Goal: Contribute content

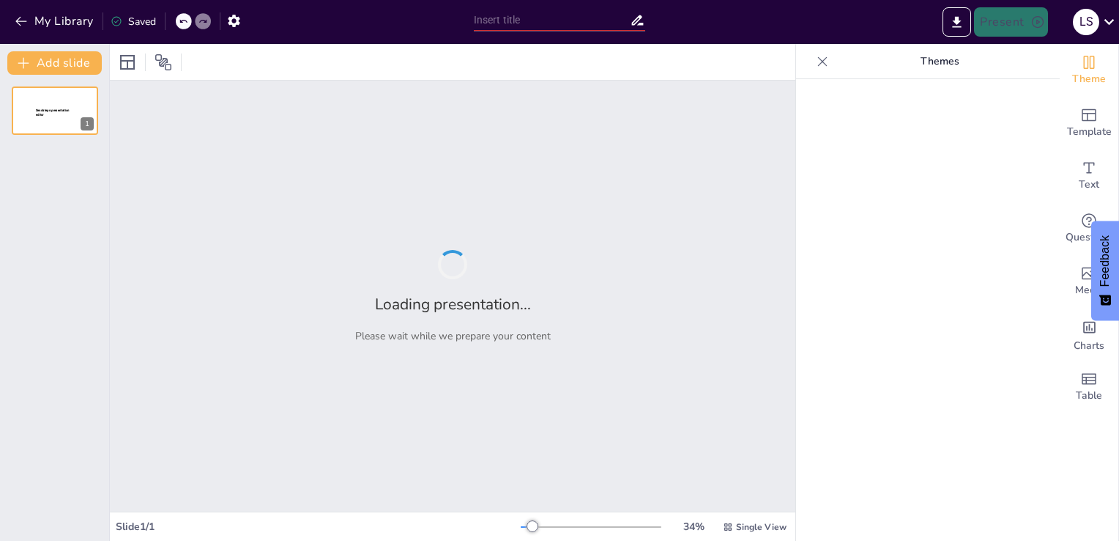
type input "QUE SON LOS MAPAS"
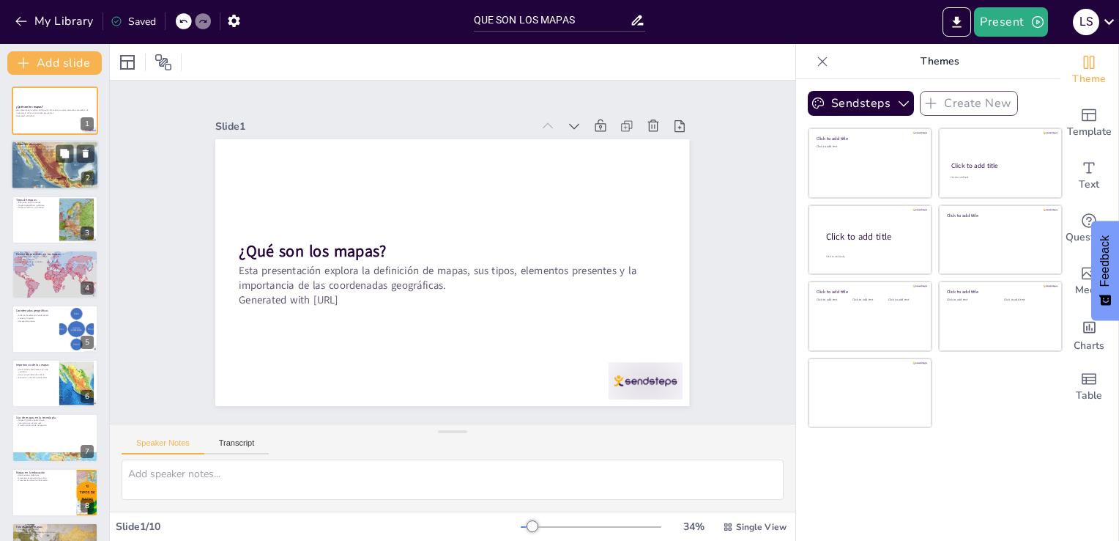
click at [56, 154] on div at bounding box center [75, 154] width 39 height 18
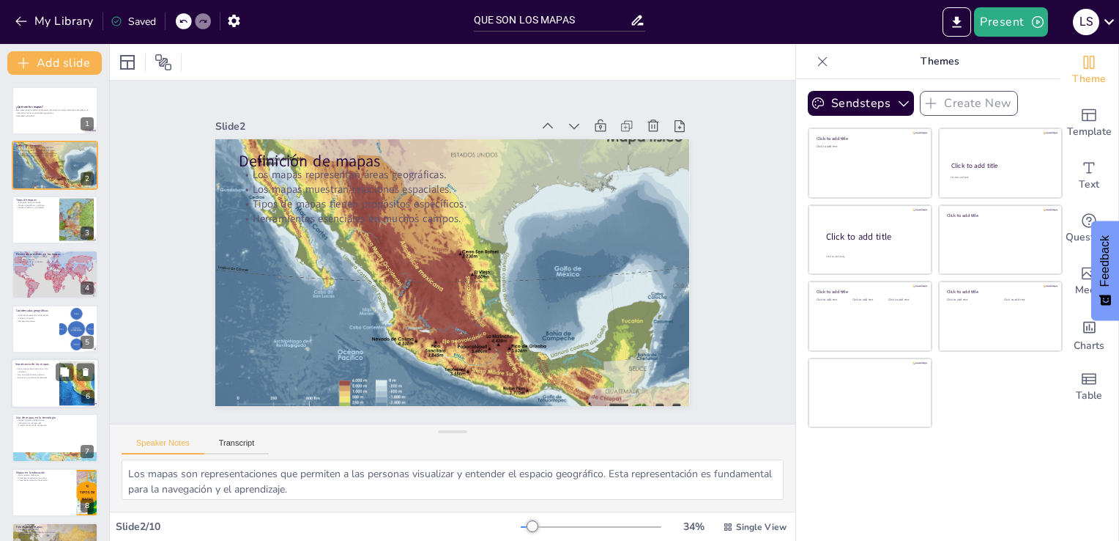
click at [51, 379] on div at bounding box center [55, 383] width 88 height 50
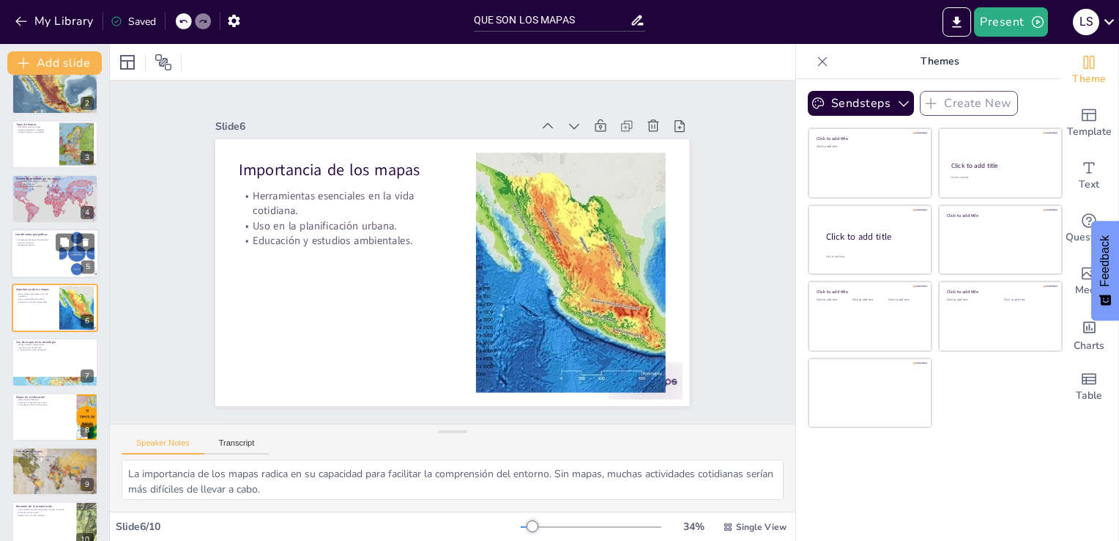
click at [35, 253] on div at bounding box center [55, 254] width 88 height 50
type textarea "Las coordenadas geográficas son esenciales en la geografía y la navegación, per…"
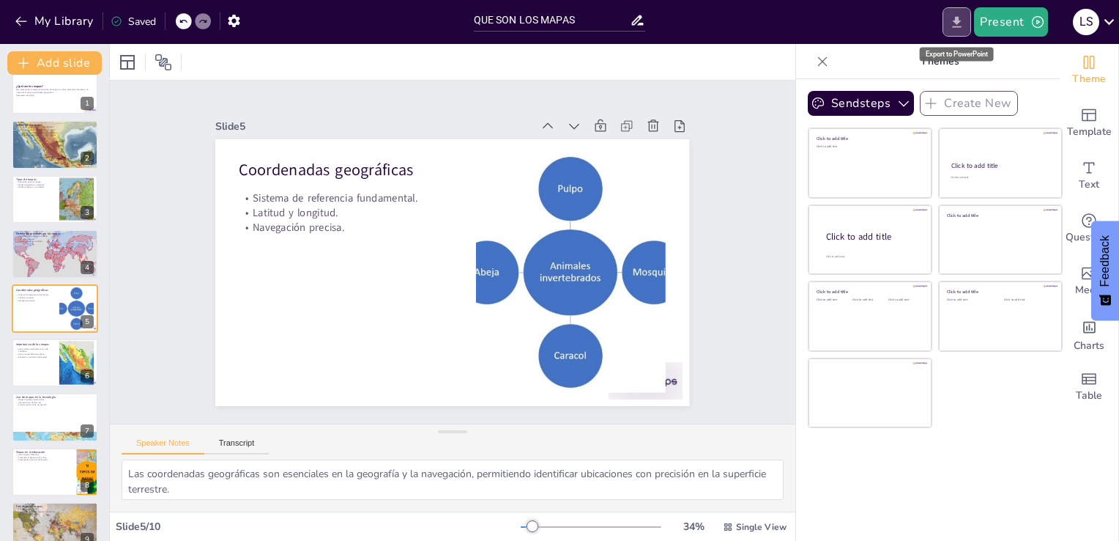
click at [958, 24] on icon "Export to PowerPoint" at bounding box center [956, 22] width 15 height 15
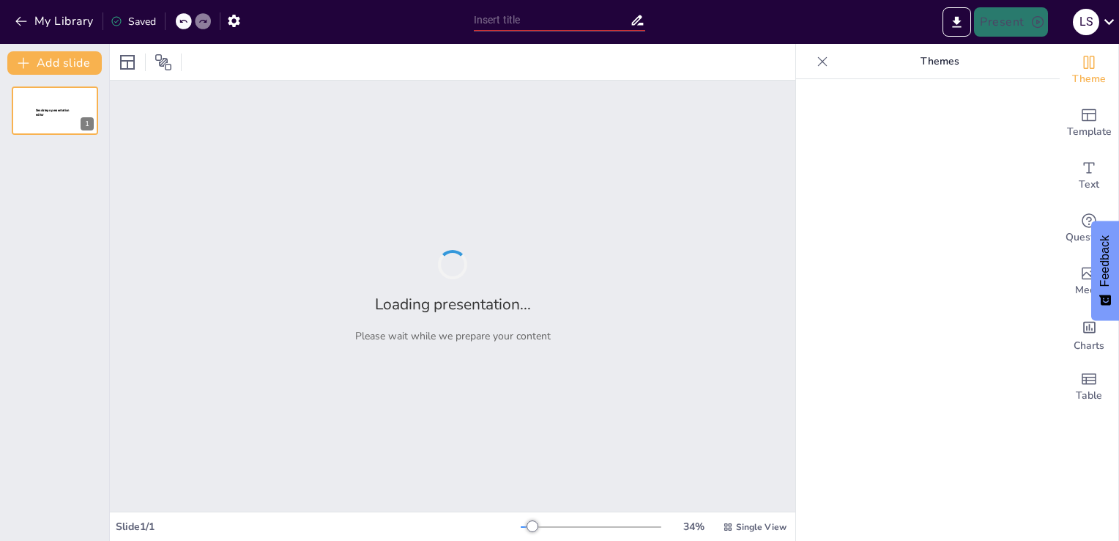
type input "QUE SON LOS MAPAS"
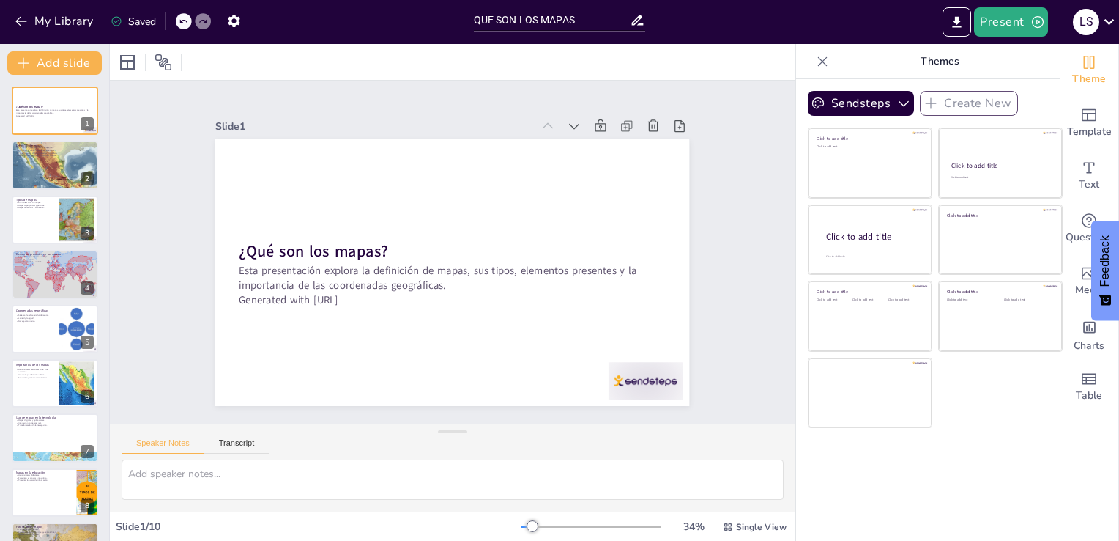
click at [149, 19] on div "Saved" at bounding box center [133, 22] width 45 height 14
click at [127, 21] on div "Saved" at bounding box center [133, 22] width 45 height 14
click at [232, 22] on icon "button" at bounding box center [234, 21] width 12 height 12
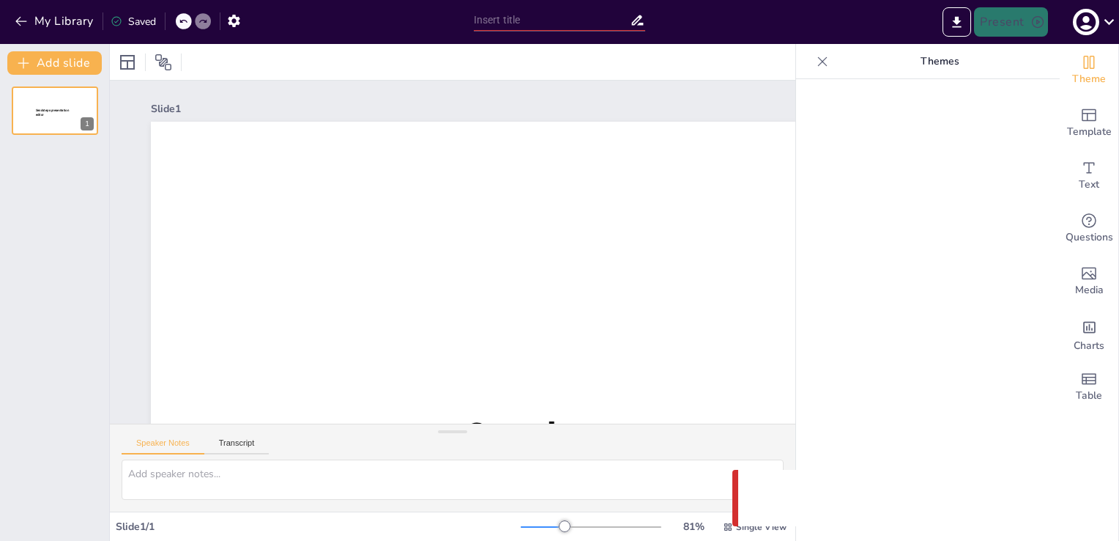
type input "QUE SON LOS MAPAS"
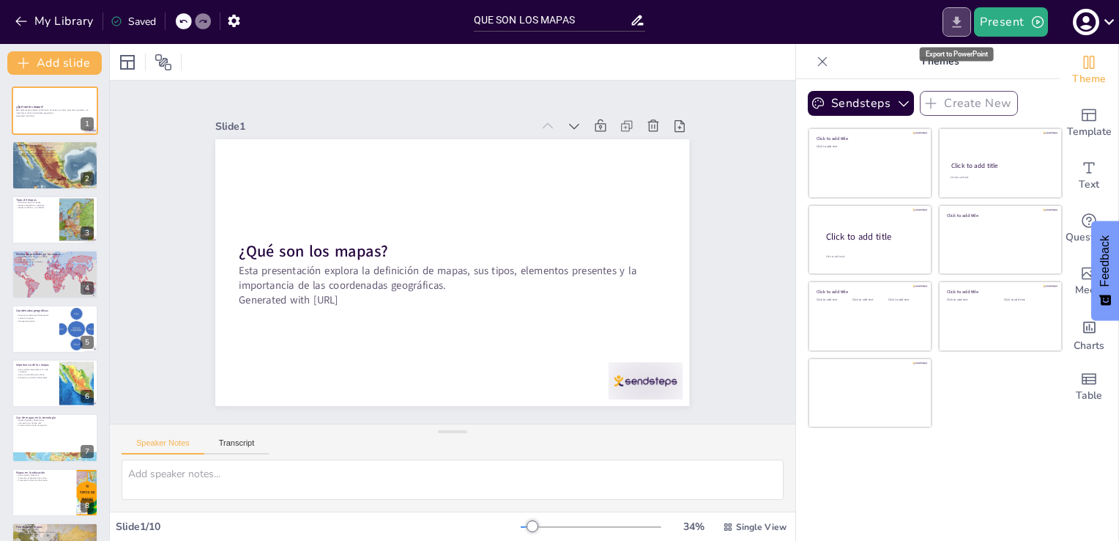
click at [951, 23] on icon "Export to PowerPoint" at bounding box center [956, 22] width 15 height 15
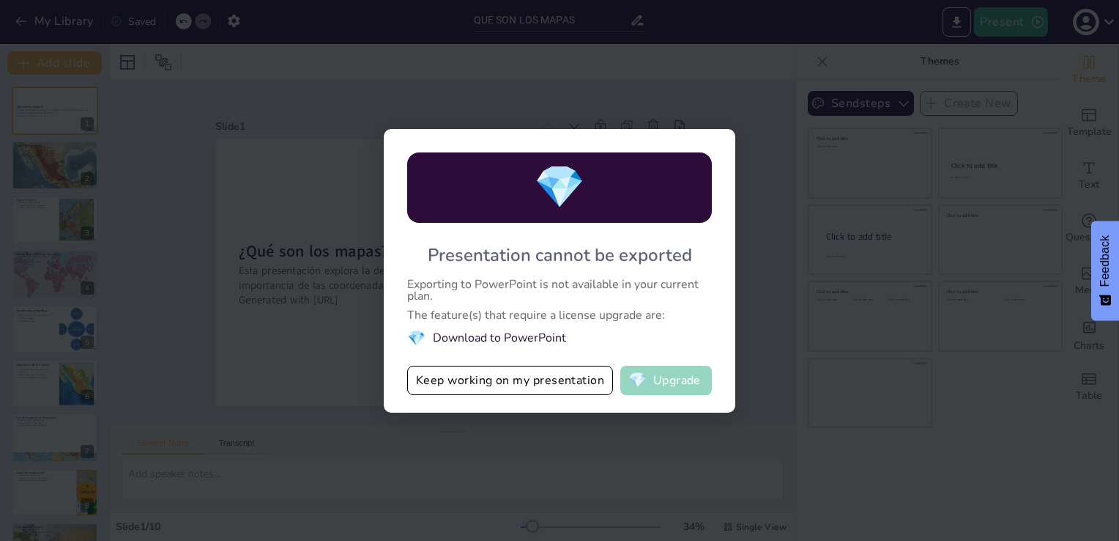
click at [671, 384] on button "💎 Upgrade" at bounding box center [667, 380] width 92 height 29
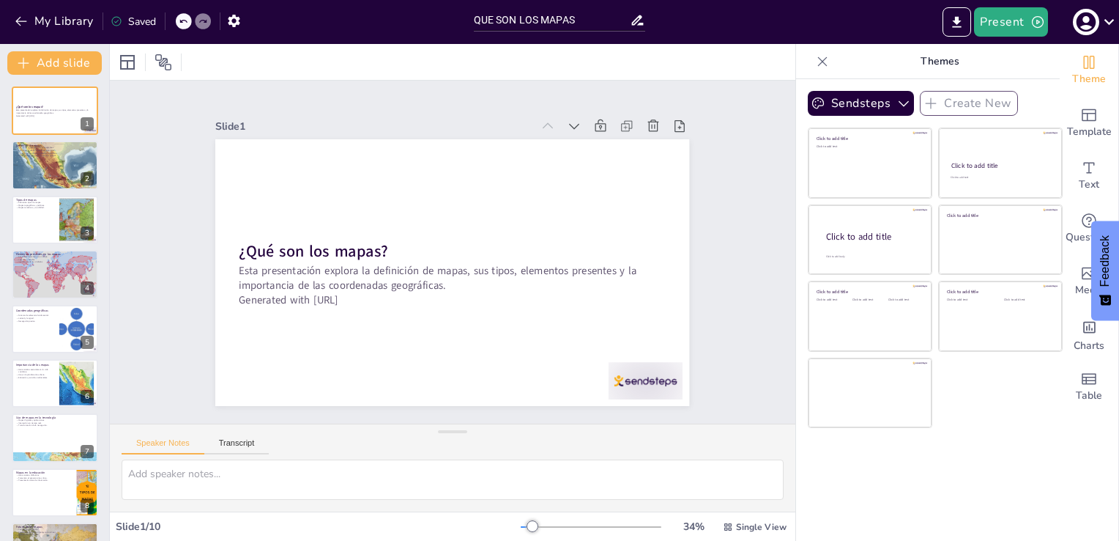
click at [138, 22] on div "Saved" at bounding box center [133, 22] width 45 height 14
click at [149, 25] on div "Saved" at bounding box center [133, 22] width 45 height 14
click at [1084, 62] on icon "Change the overall theme" at bounding box center [1089, 62] width 11 height 13
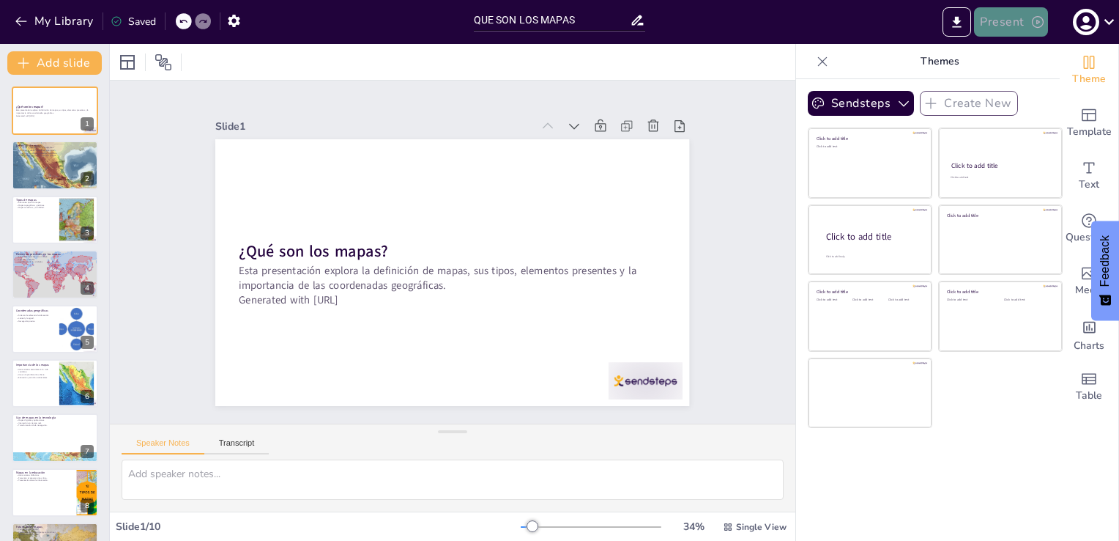
click at [1015, 23] on button "Present" at bounding box center [1010, 21] width 73 height 29
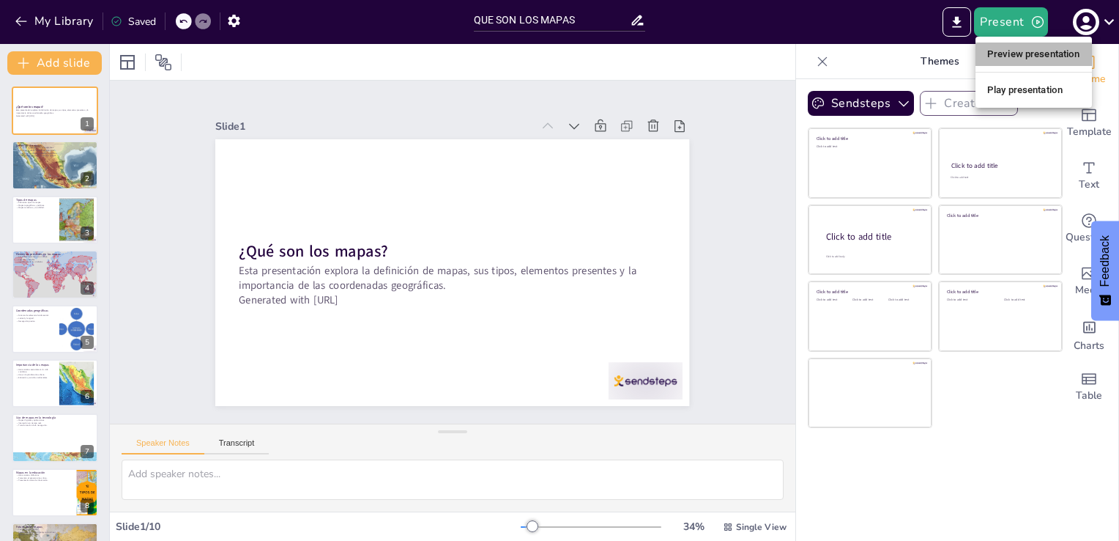
click at [1001, 56] on li "Preview presentation" at bounding box center [1034, 53] width 116 height 23
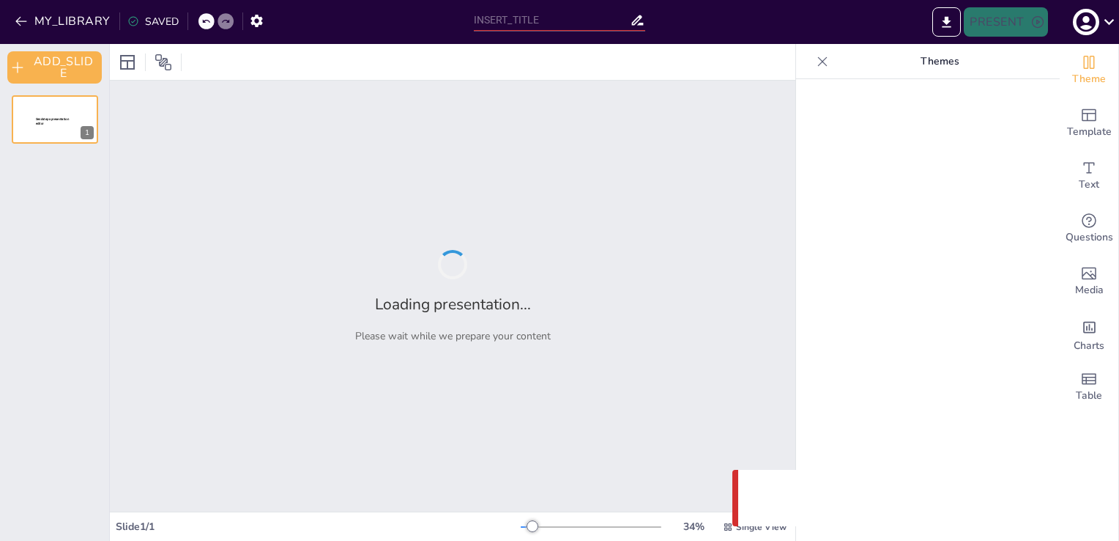
type input "QUE SON LOS MAPAS"
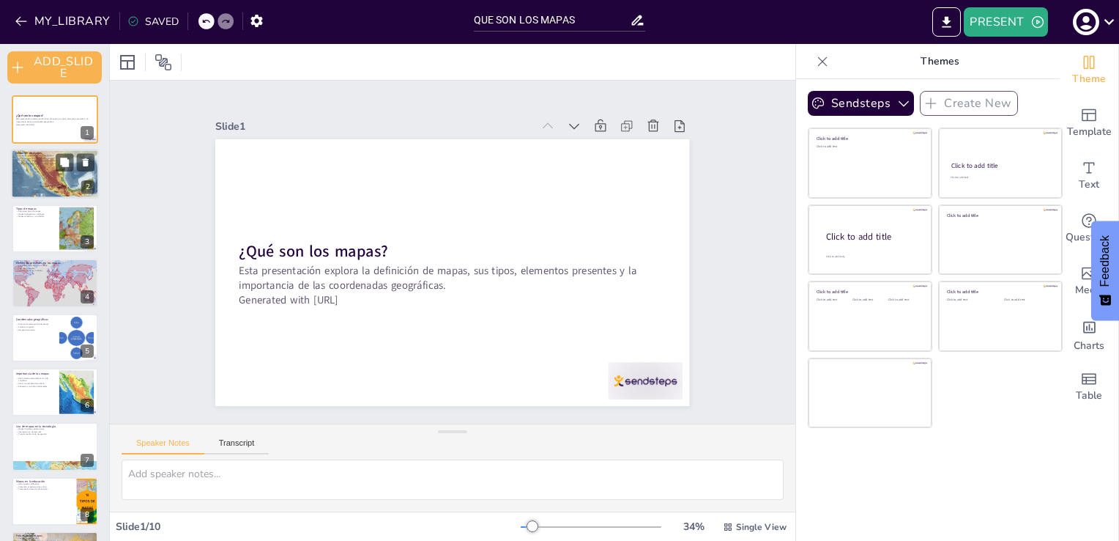
click at [45, 171] on div at bounding box center [55, 174] width 88 height 62
type textarea "Los mapas son representaciones que permiten a las personas visualizar y entende…"
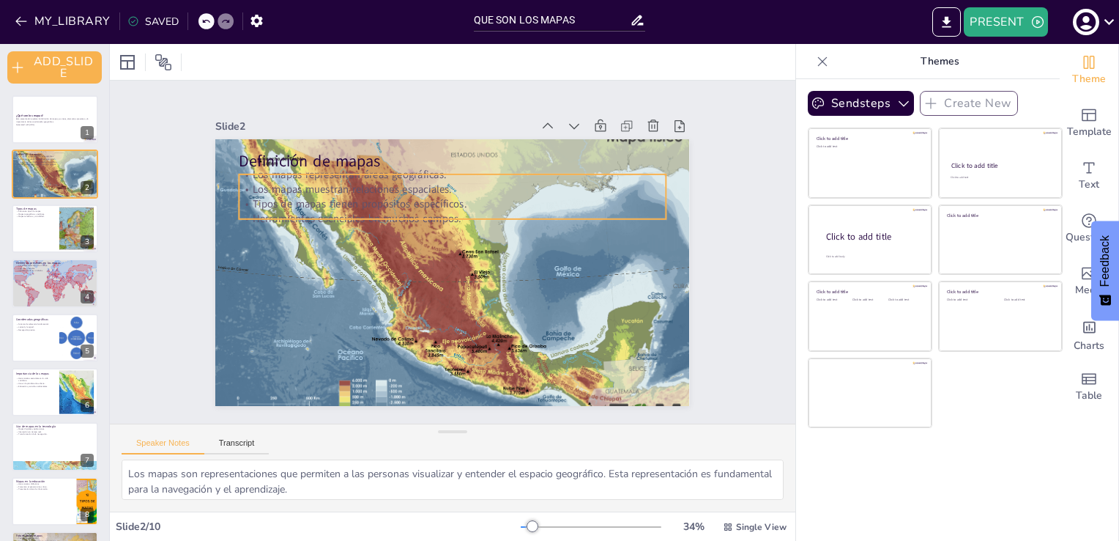
click at [422, 215] on div "Definición de mapas Los mapas representan áreas geográficas. Los mapas muestran…" at bounding box center [445, 272] width 533 height 400
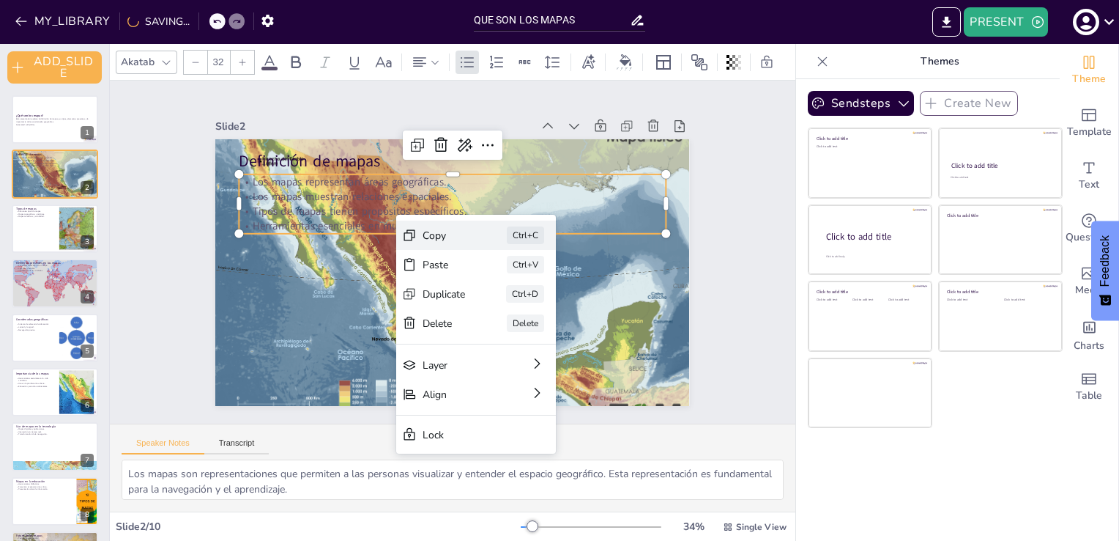
click at [516, 324] on div "Copy" at bounding box center [538, 335] width 45 height 23
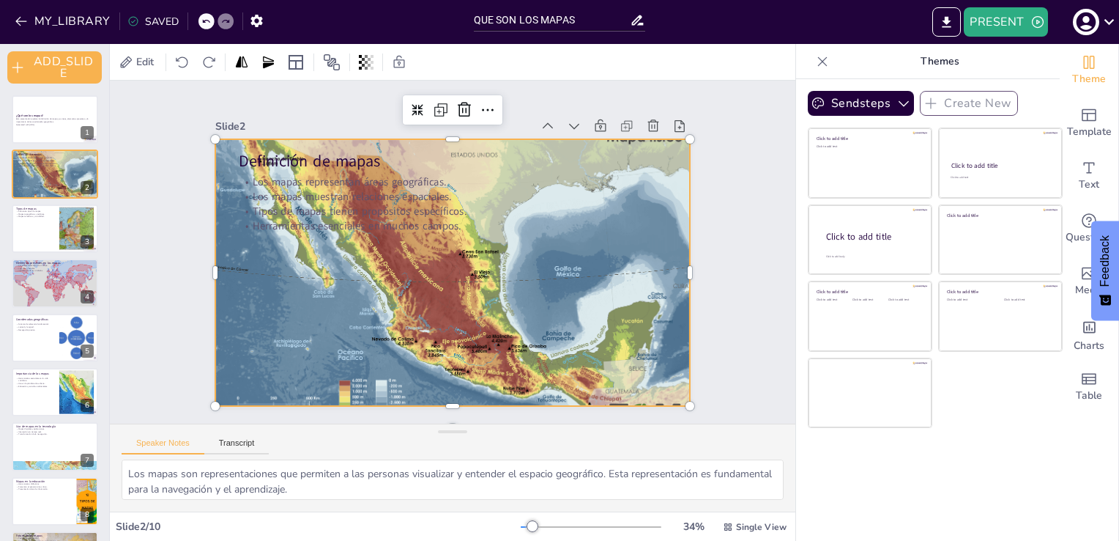
click at [598, 394] on div at bounding box center [448, 272] width 533 height 426
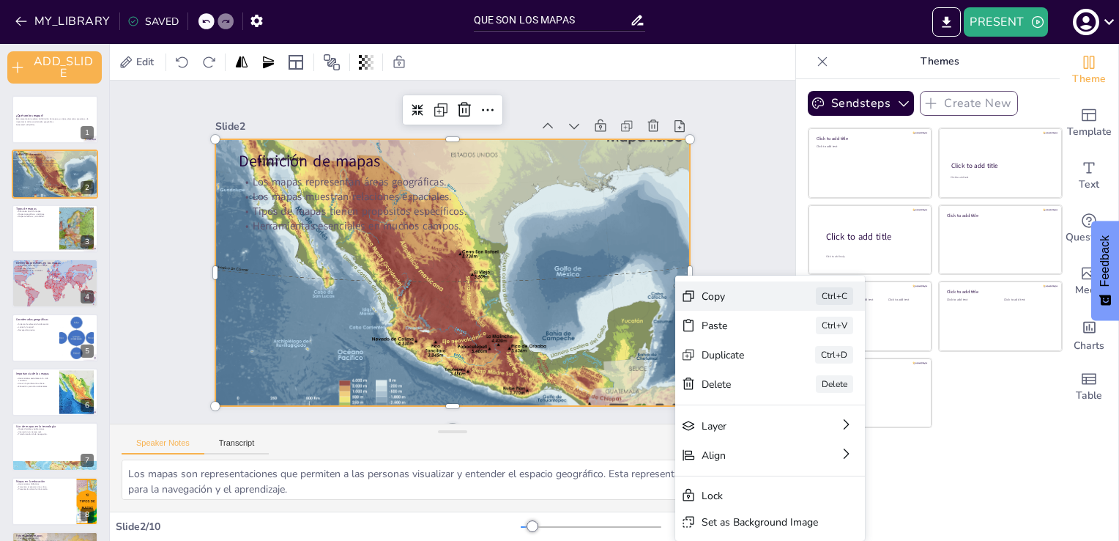
click at [754, 475] on div "Copy" at bounding box center [791, 493] width 74 height 36
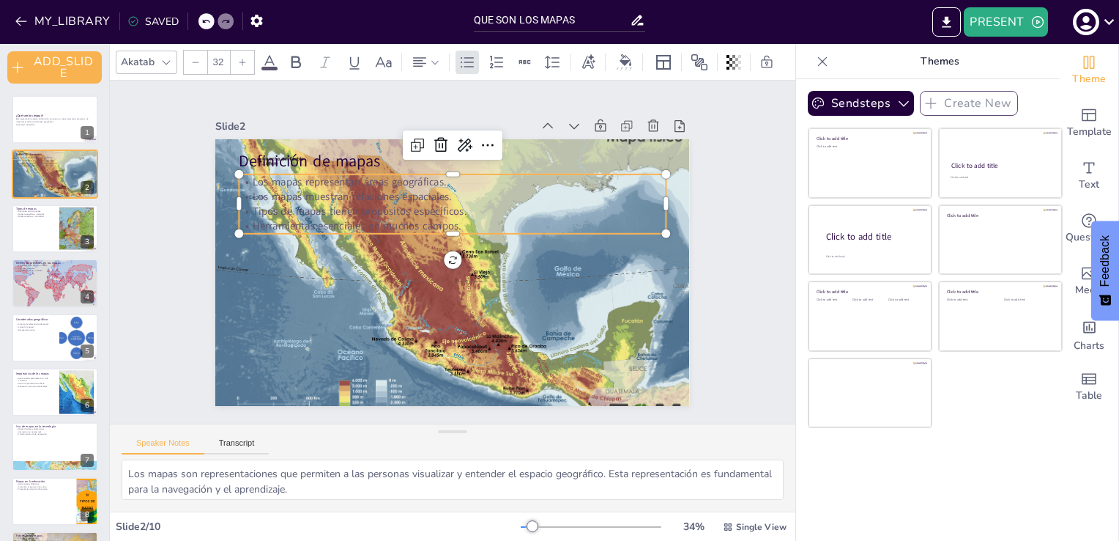
click at [478, 218] on p "Herramientas esenciales en muchos campos." at bounding box center [458, 226] width 421 height 103
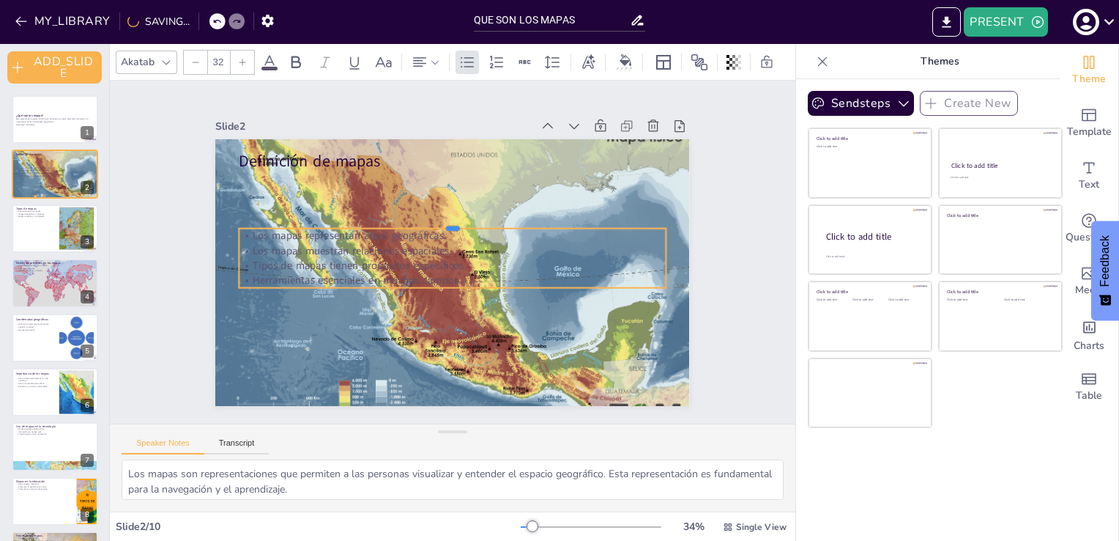
drag, startPoint x: 481, startPoint y: 164, endPoint x: 466, endPoint y: 355, distance: 191.8
click at [466, 355] on div "Definición de mapas Los mapas representan áreas geográficas. Los mapas muestran…" at bounding box center [448, 272] width 519 height 360
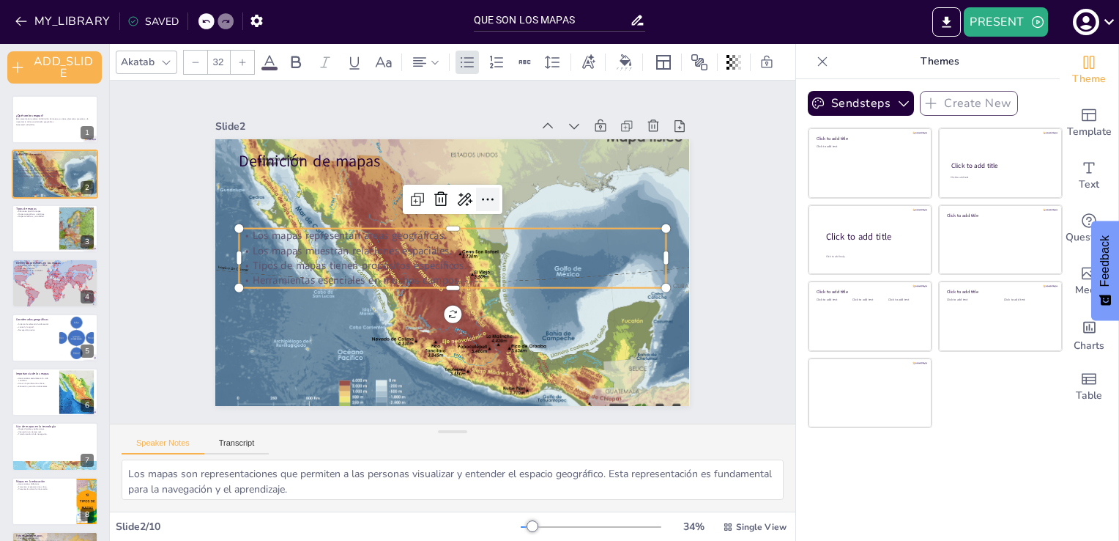
click at [484, 195] on icon at bounding box center [493, 202] width 19 height 19
click at [429, 281] on p "Herramientas esenciales en muchos campos." at bounding box center [444, 279] width 410 height 146
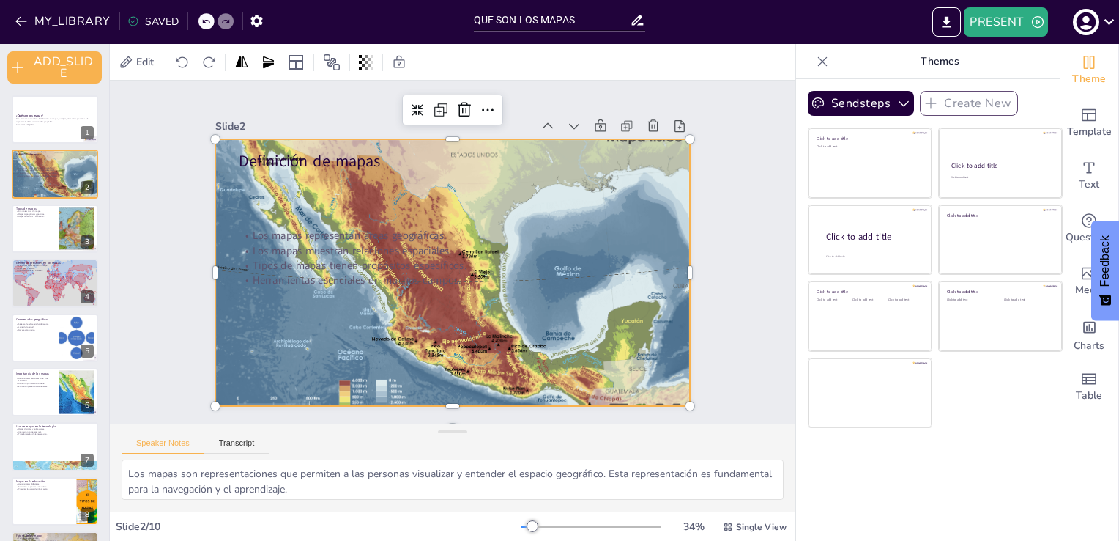
click at [510, 369] on div at bounding box center [442, 269] width 578 height 527
click at [67, 120] on p "Esta presentación explora la definición de mapas, sus tipos, elementos presente…" at bounding box center [54, 120] width 79 height 5
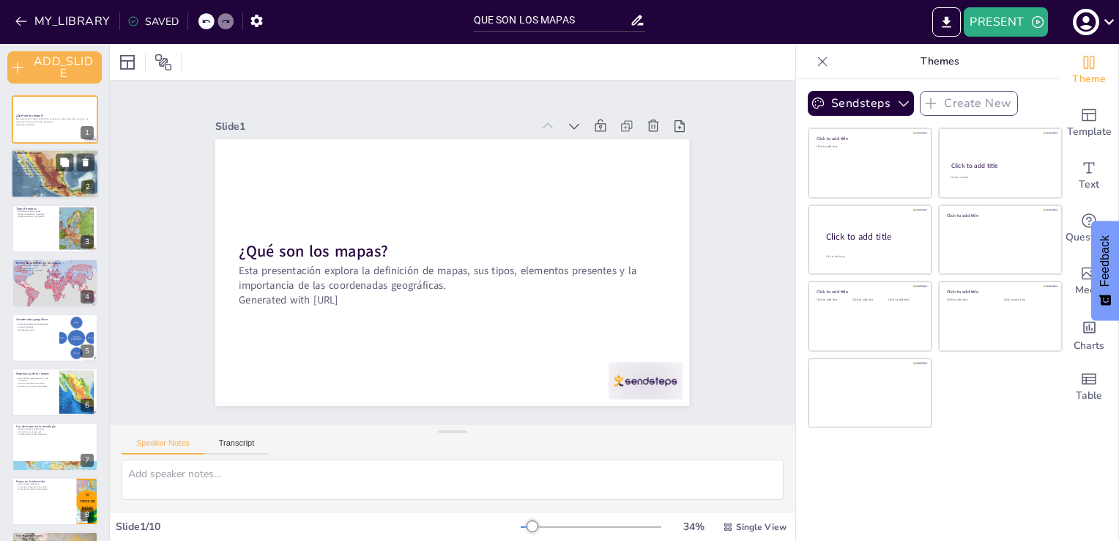
click at [56, 176] on p "Herramientas esenciales en muchos campos." at bounding box center [54, 175] width 79 height 3
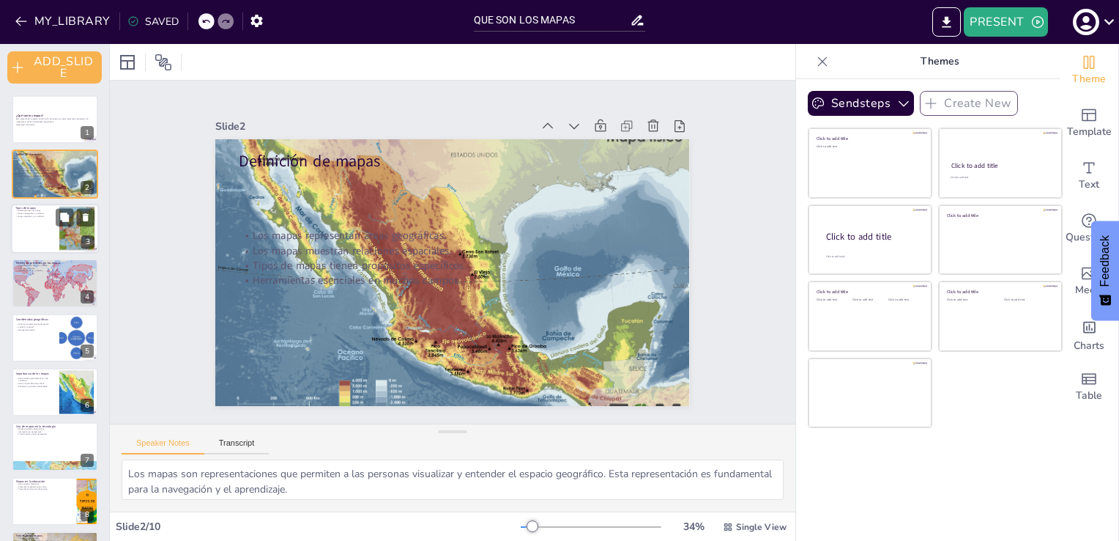
click at [46, 241] on div at bounding box center [55, 229] width 88 height 50
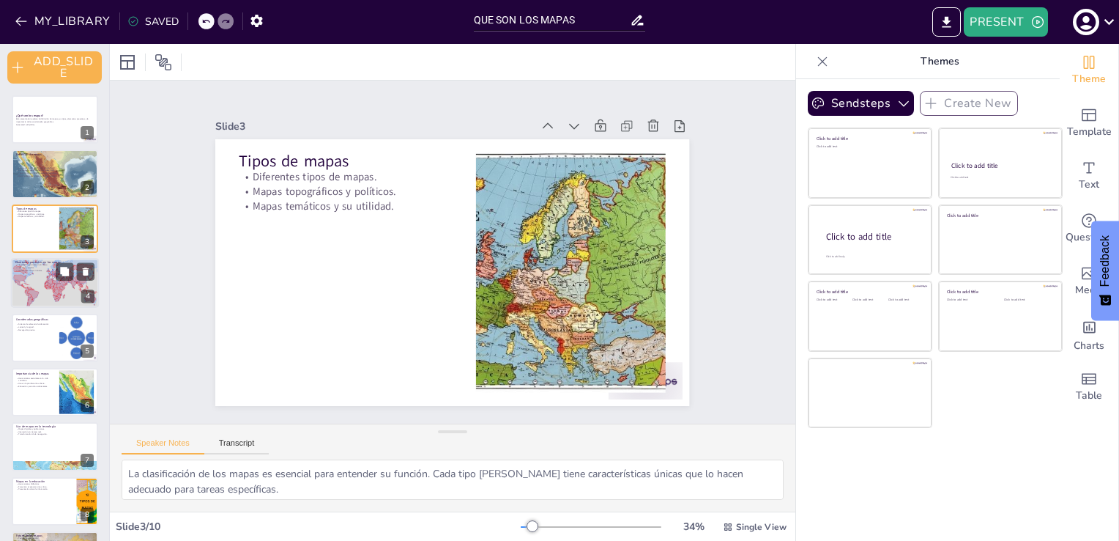
click at [47, 282] on div at bounding box center [55, 282] width 88 height 59
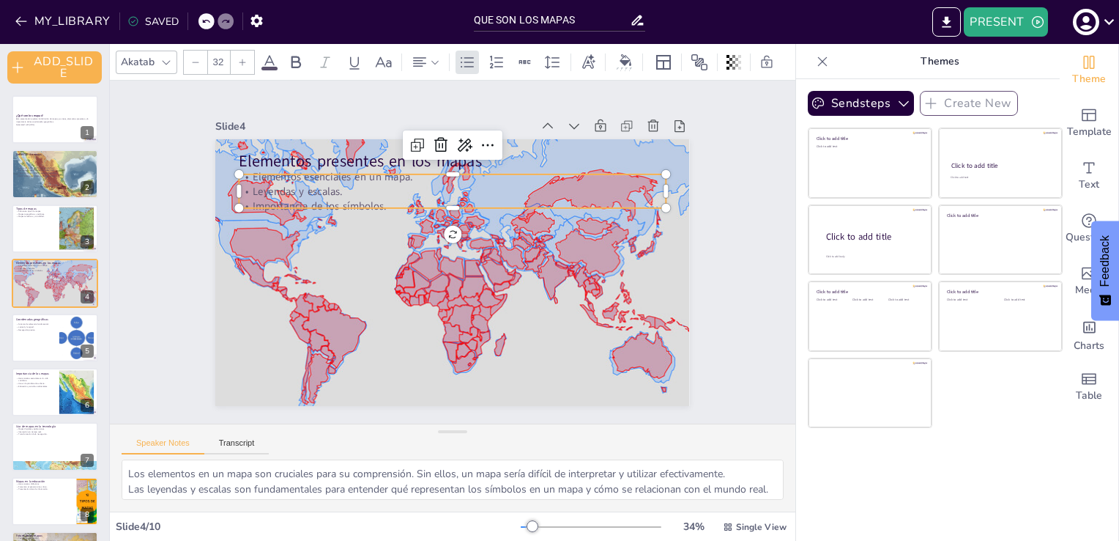
click at [318, 201] on p "Importancia de los símbolos." at bounding box center [462, 206] width 421 height 103
click at [53, 341] on div at bounding box center [55, 338] width 88 height 50
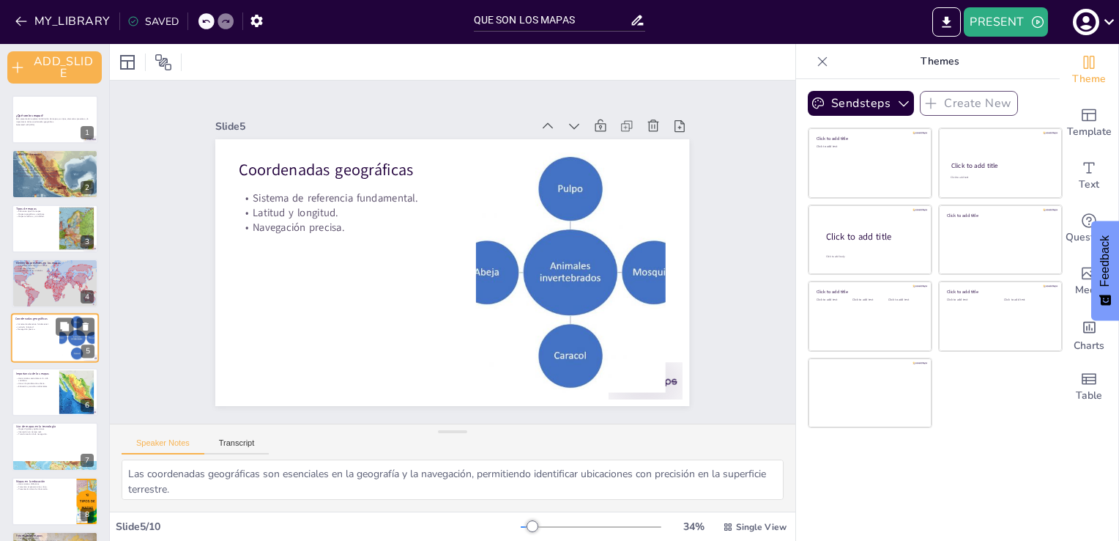
scroll to position [25, 0]
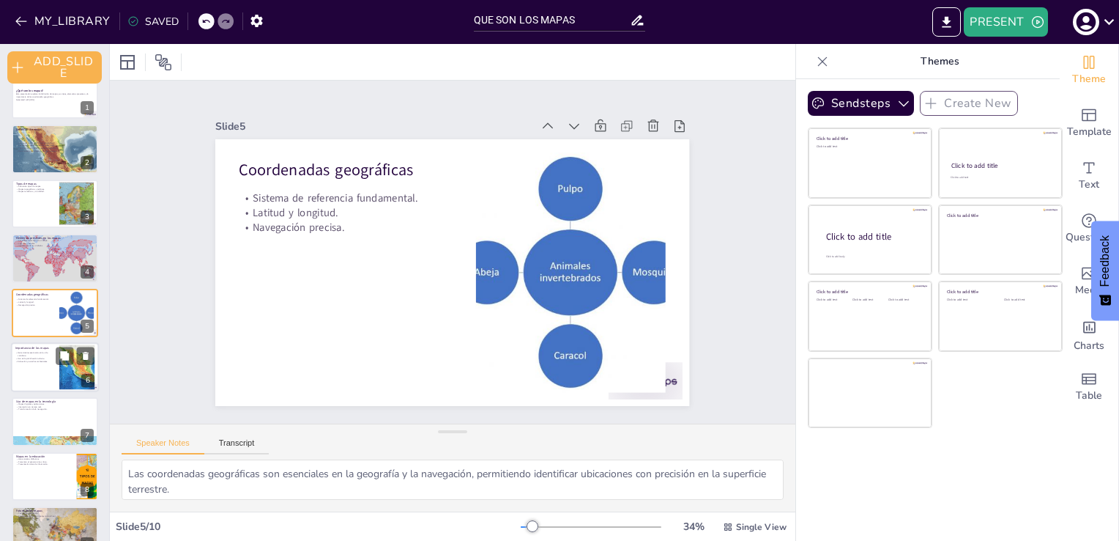
click at [42, 373] on div at bounding box center [55, 367] width 88 height 50
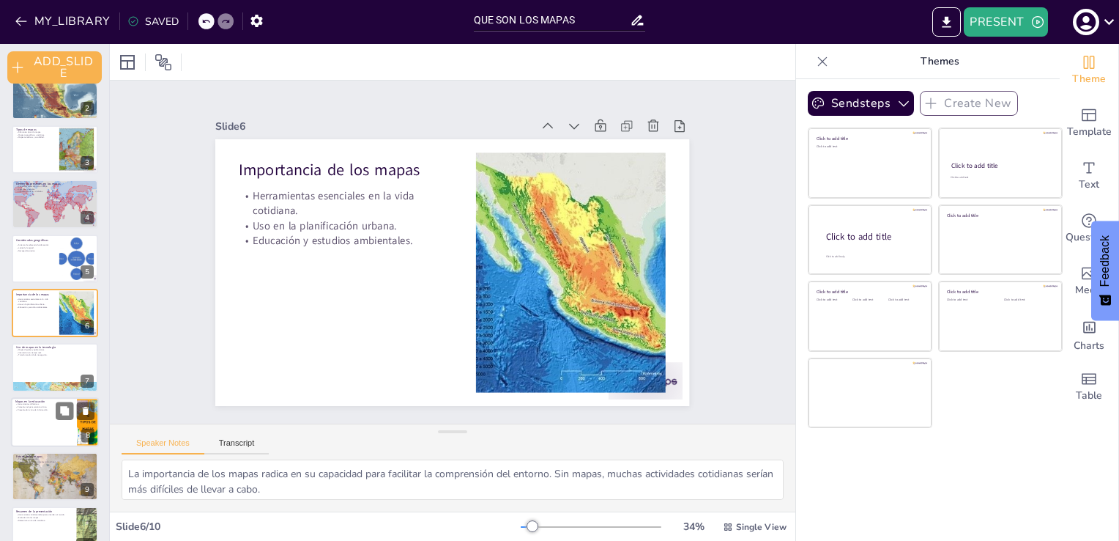
click at [51, 412] on div at bounding box center [55, 422] width 88 height 50
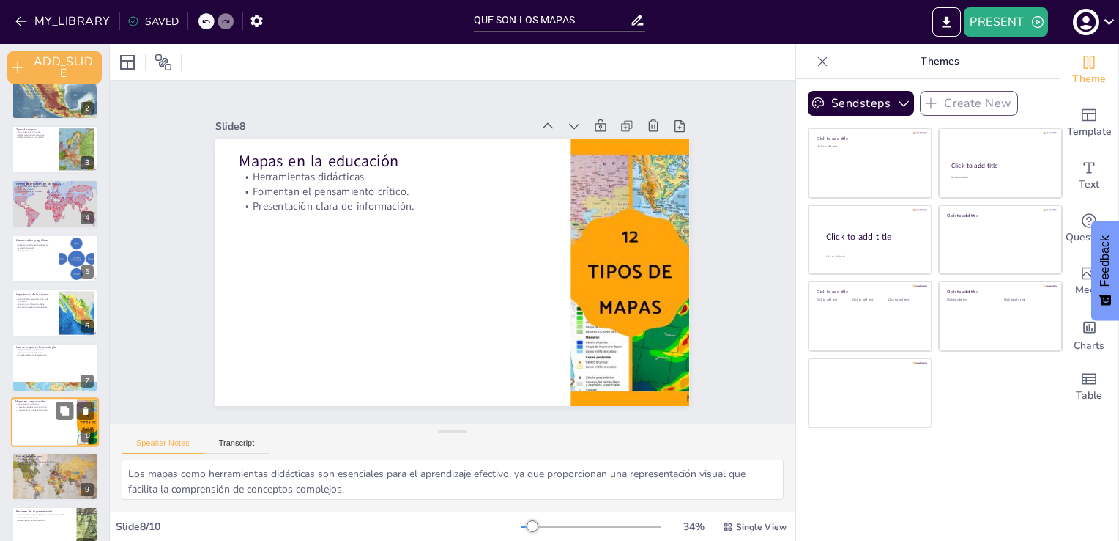
scroll to position [105, 0]
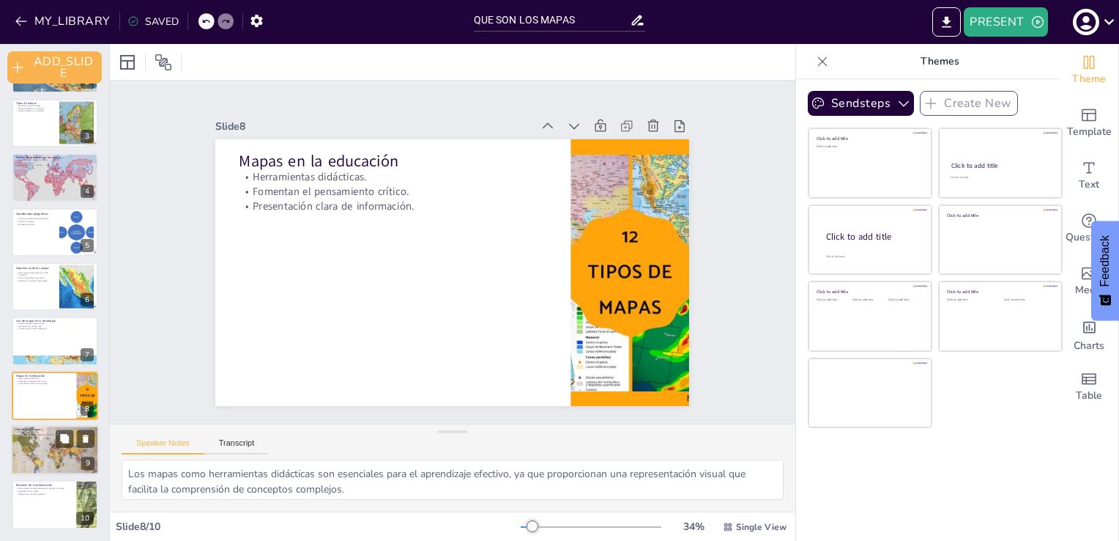
click at [34, 450] on div at bounding box center [55, 450] width 88 height 50
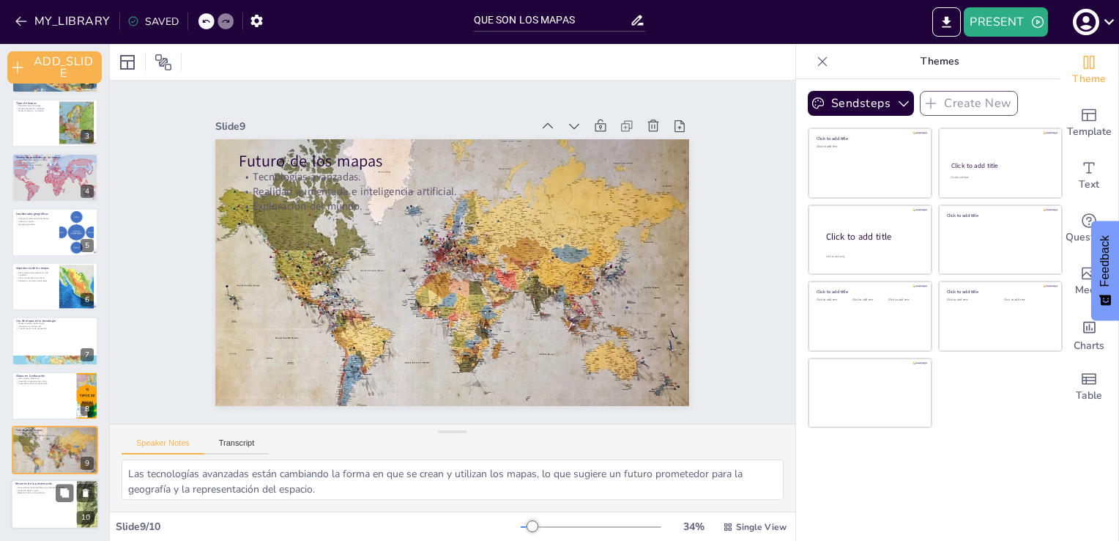
click at [43, 500] on div at bounding box center [55, 505] width 88 height 50
type textarea "El resumen de la presentación destaca la importancia de los mapas como herramie…"
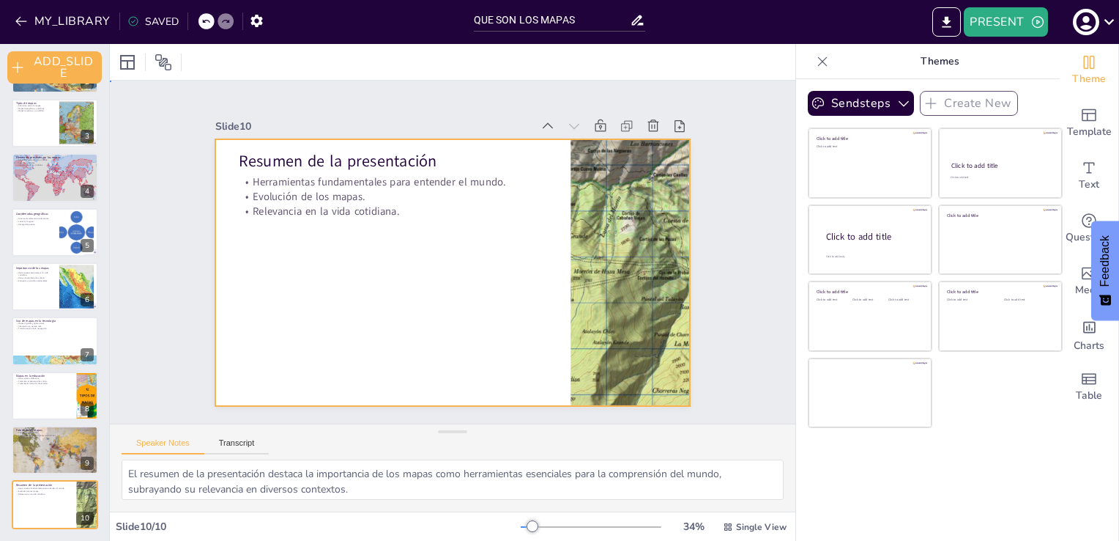
click at [525, 319] on div at bounding box center [448, 272] width 519 height 360
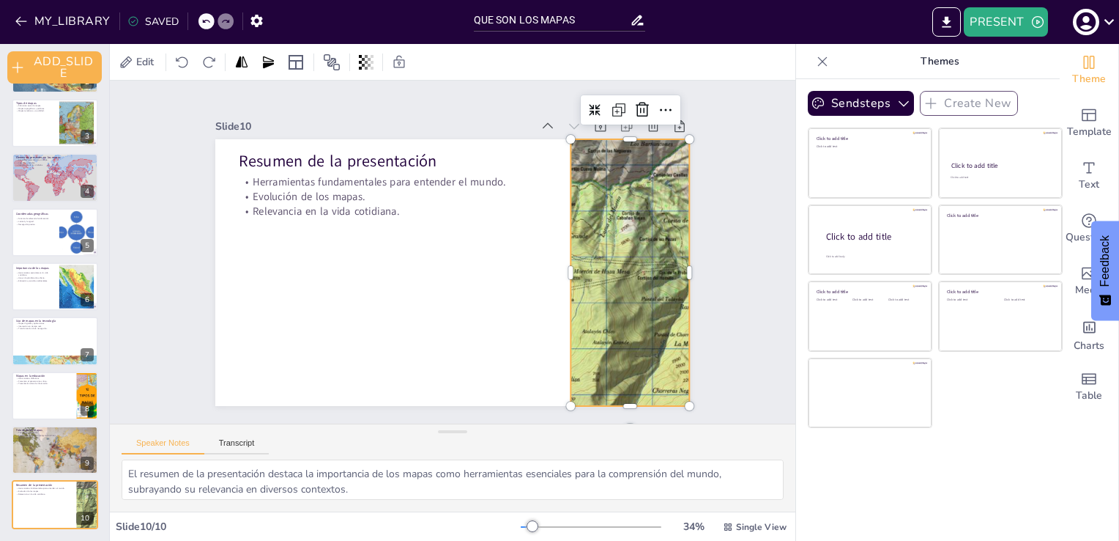
click at [634, 339] on div at bounding box center [627, 290] width 334 height 297
